Goal: Task Accomplishment & Management: Use online tool/utility

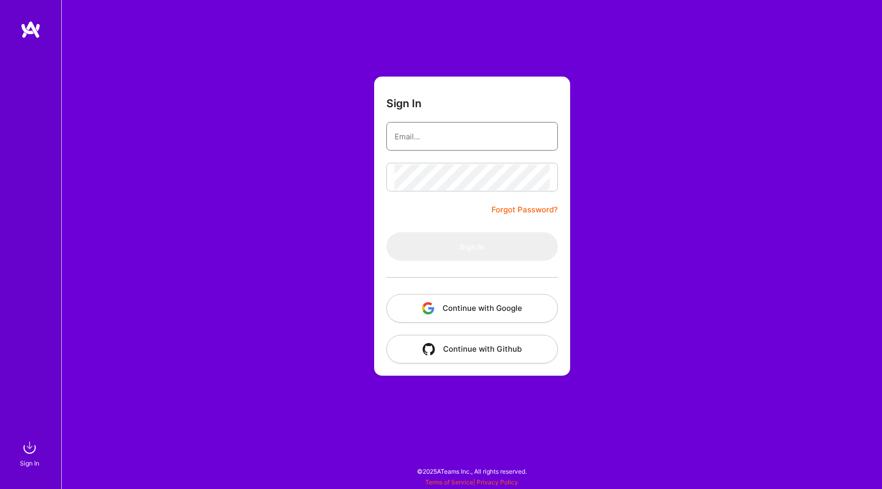
type input "[EMAIL_ADDRESS][DOMAIN_NAME]"
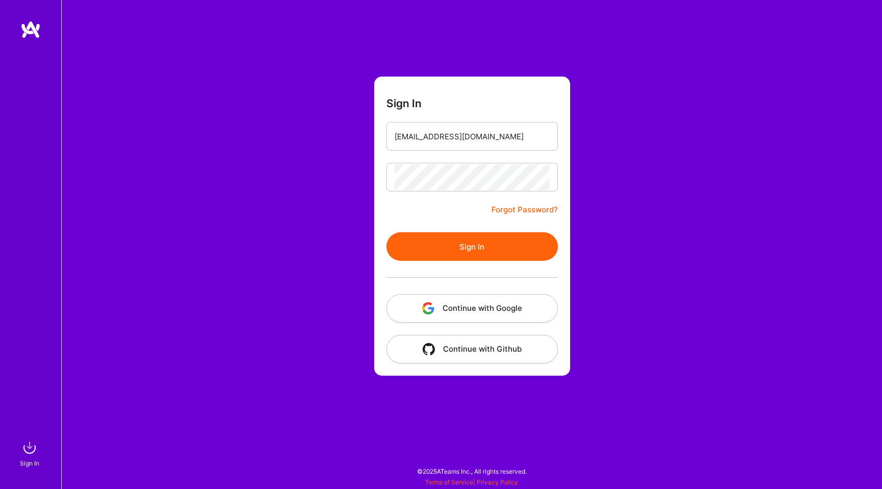
click at [434, 159] on form "Sign In [EMAIL_ADDRESS][DOMAIN_NAME] Forgot Password? Sign In Continue with Goo…" at bounding box center [472, 226] width 196 height 299
click at [358, 191] on div "Sign In [EMAIL_ADDRESS][DOMAIN_NAME] Forgot Password? Sign In Continue with Goo…" at bounding box center [471, 244] width 820 height 489
click at [438, 255] on button "Sign In" at bounding box center [471, 246] width 171 height 29
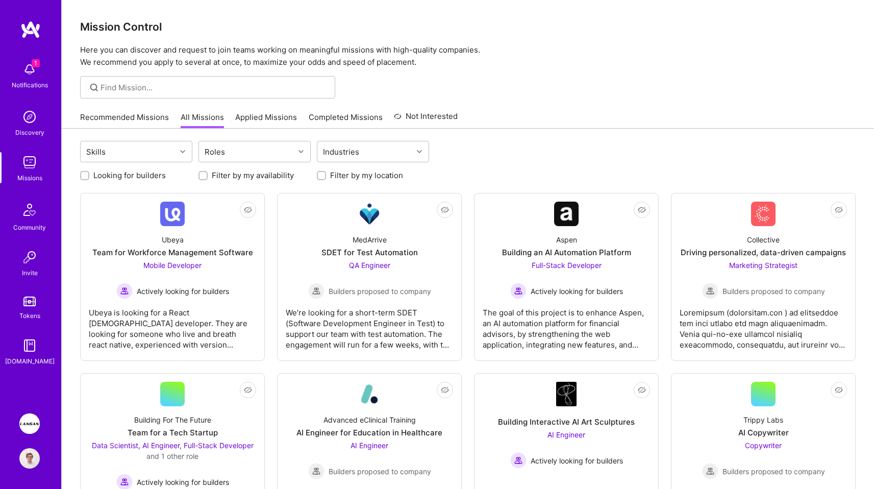
click at [26, 420] on img at bounding box center [29, 423] width 20 height 20
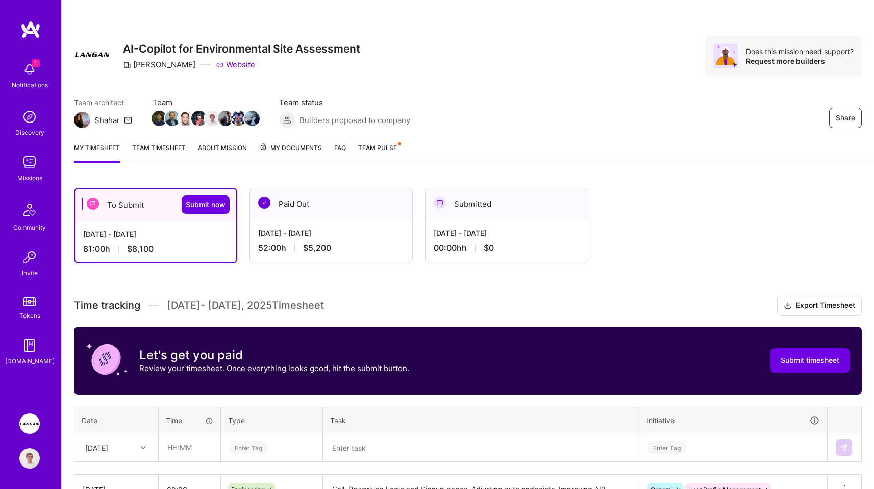
click at [318, 247] on span "$5,200" at bounding box center [317, 247] width 28 height 11
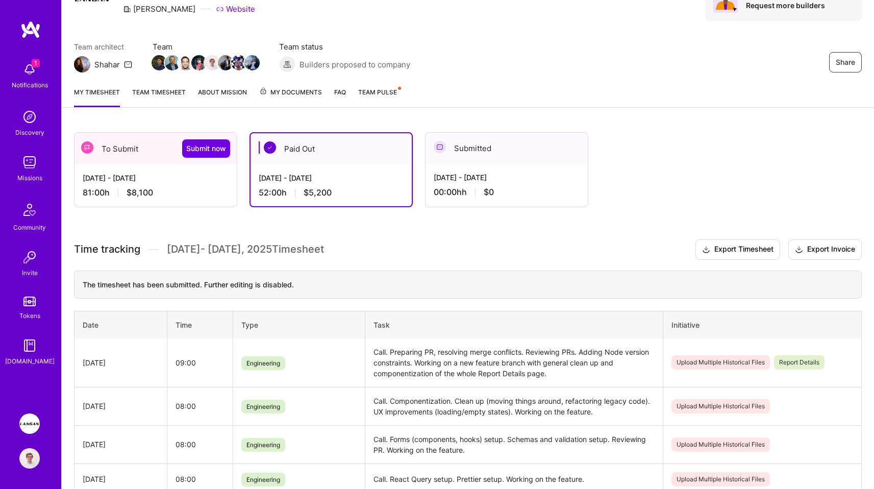
scroll to position [213, 0]
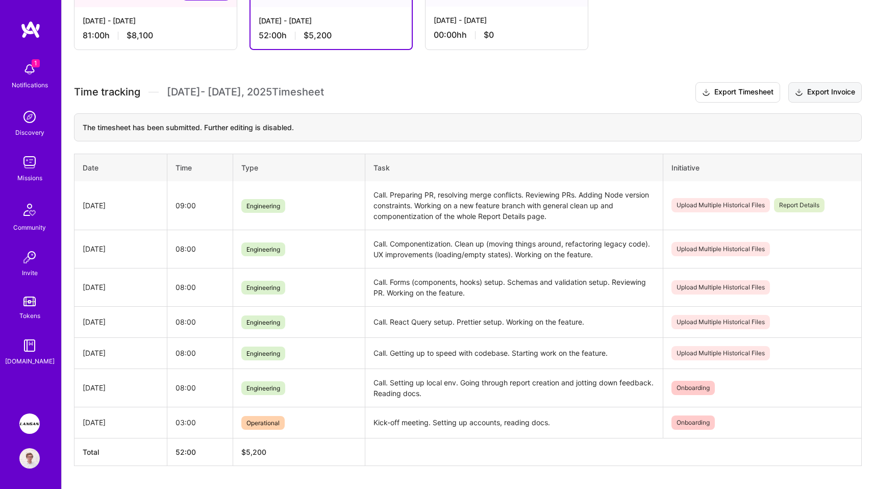
click at [798, 95] on icon at bounding box center [799, 92] width 8 height 11
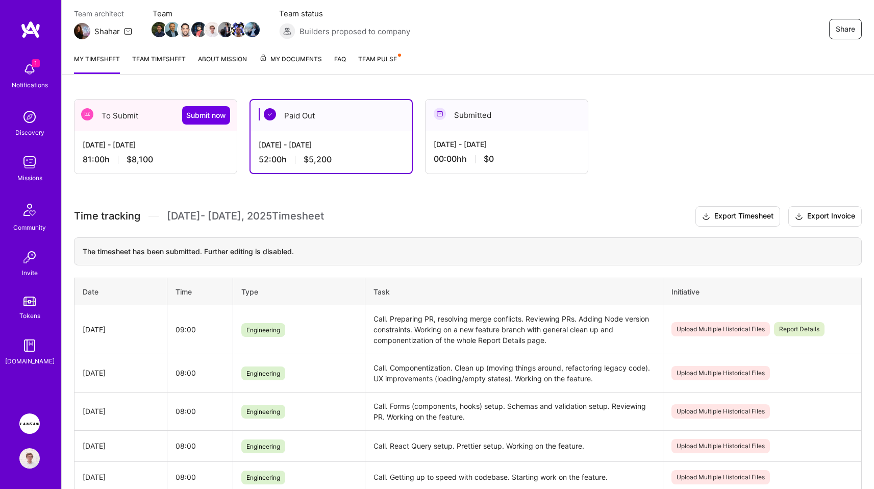
click at [200, 157] on div "81:00 h $8,100" at bounding box center [156, 159] width 146 height 11
